Goal: Task Accomplishment & Management: Manage account settings

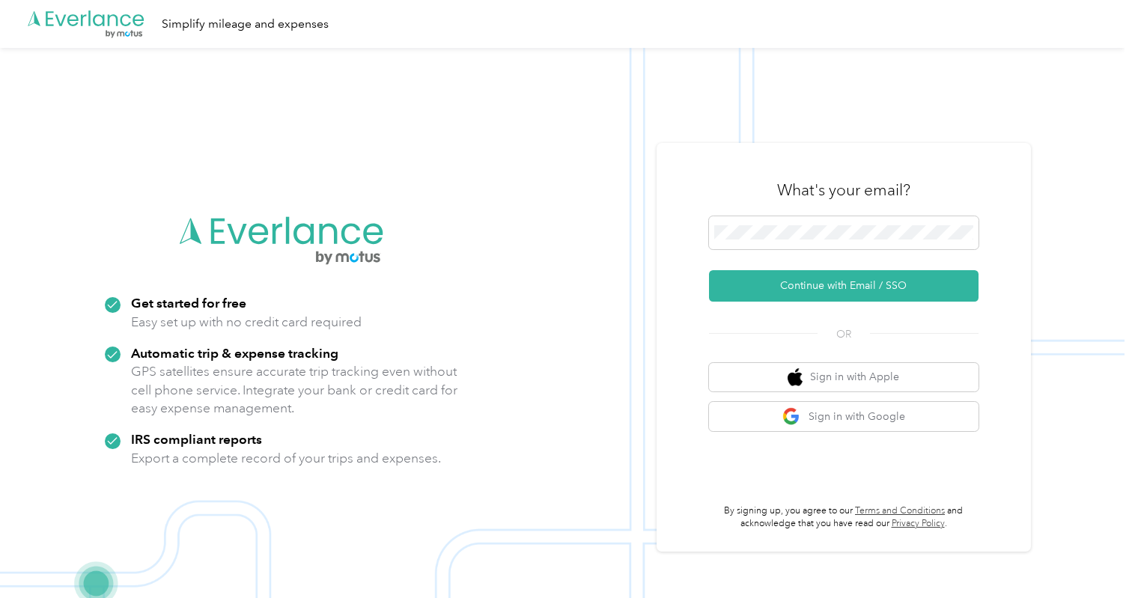
click at [784, 208] on div "What's your email?" at bounding box center [844, 190] width 270 height 52
click at [784, 221] on span at bounding box center [844, 232] width 270 height 33
click at [780, 243] on span at bounding box center [844, 232] width 270 height 33
click at [810, 290] on button "Continue with Email / SSO" at bounding box center [844, 285] width 270 height 31
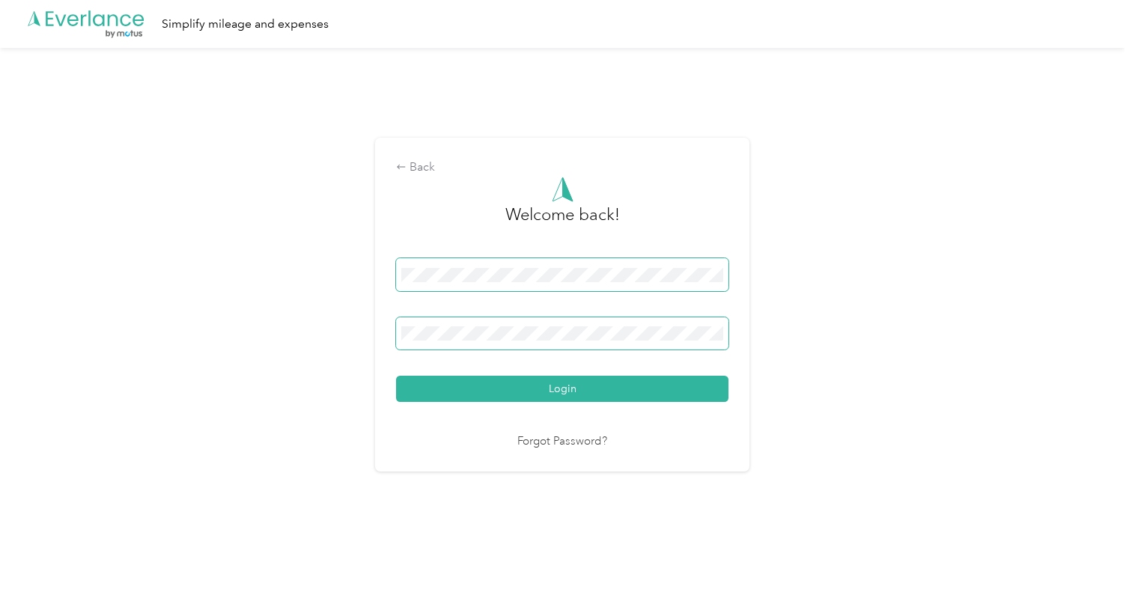
click at [566, 389] on button "Login" at bounding box center [562, 389] width 333 height 26
